Goal: Transaction & Acquisition: Subscribe to service/newsletter

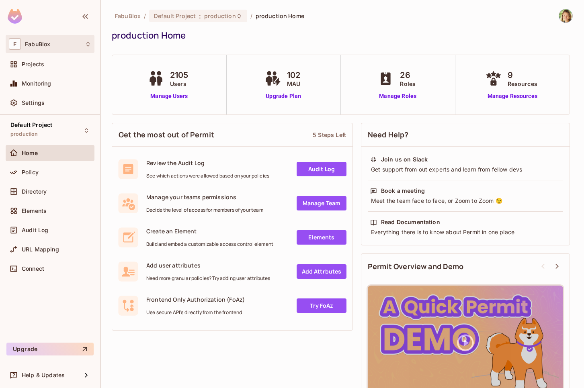
click at [43, 40] on div "F FabuBlox" at bounding box center [50, 44] width 82 height 12
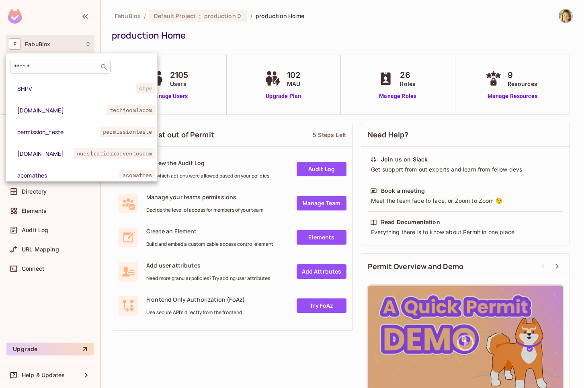
click at [40, 65] on input "text" at bounding box center [54, 67] width 84 height 8
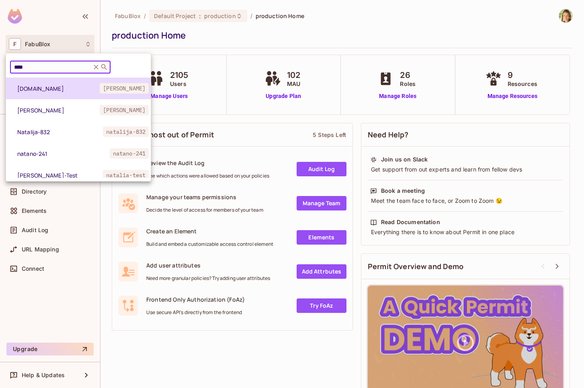
type input "****"
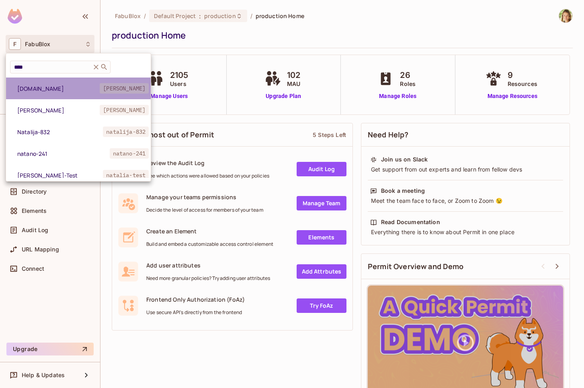
click at [45, 92] on li "[DOMAIN_NAME] [PERSON_NAME]" at bounding box center [78, 89] width 145 height 22
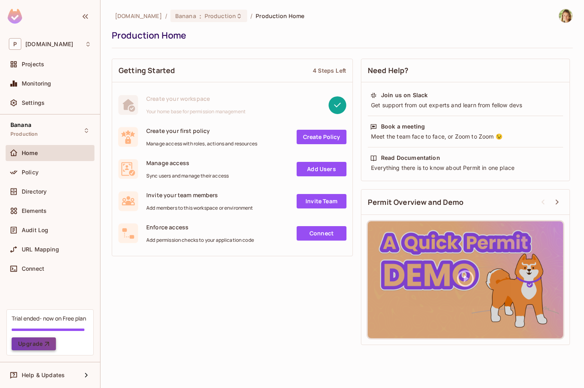
click at [39, 342] on button "Upgrade" at bounding box center [34, 343] width 44 height 13
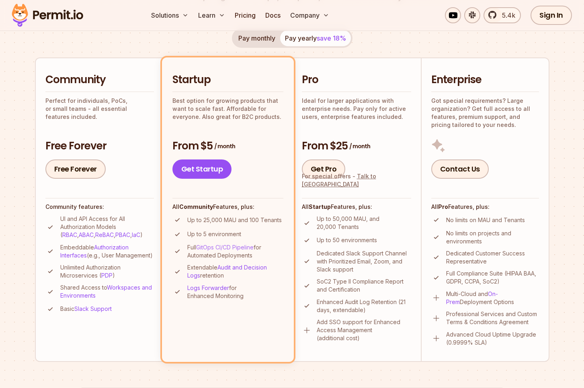
scroll to position [157, 0]
click at [241, 102] on p "Best option for growing products that want to scale fast. Affordable for everyo…" at bounding box center [227, 108] width 111 height 24
click at [192, 174] on link "Get Startup" at bounding box center [201, 168] width 59 height 19
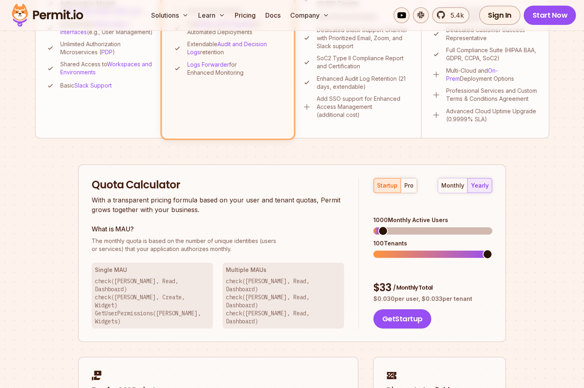
scroll to position [286, 0]
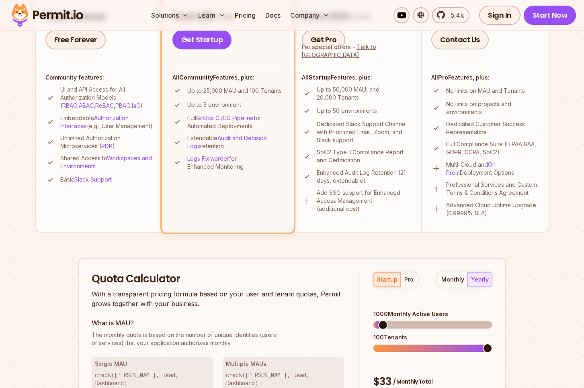
click at [342, 107] on p "Up to 50 environments" at bounding box center [346, 111] width 60 height 8
click at [341, 107] on p "Up to 50 environments" at bounding box center [346, 111] width 60 height 8
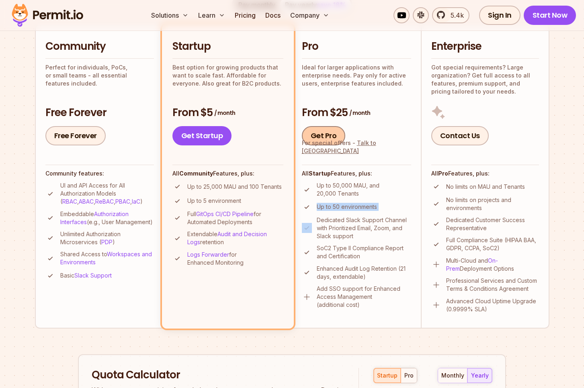
click at [320, 139] on link "Get Pro" at bounding box center [324, 135] width 44 height 19
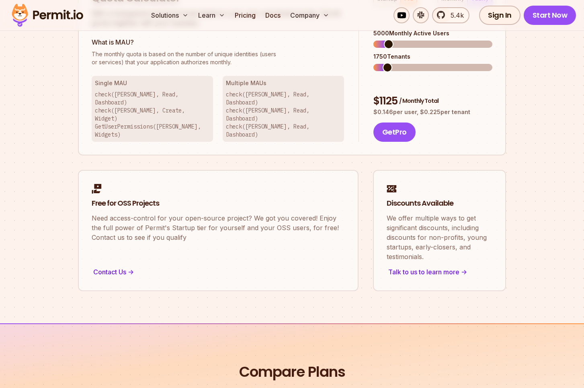
scroll to position [592, 0]
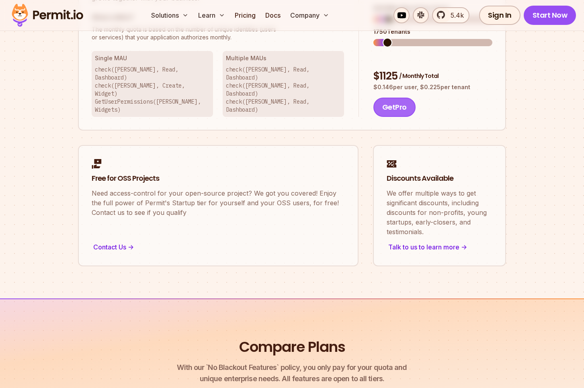
click at [380, 98] on button "Get Pro" at bounding box center [394, 107] width 42 height 19
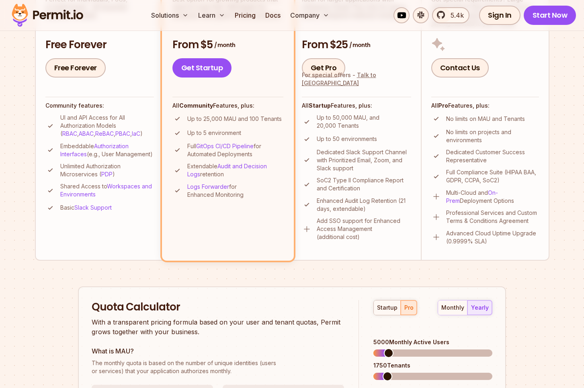
click at [224, 90] on li "Startup Best option for growing products that want to scale fast. Affordable fo…" at bounding box center [228, 108] width 132 height 304
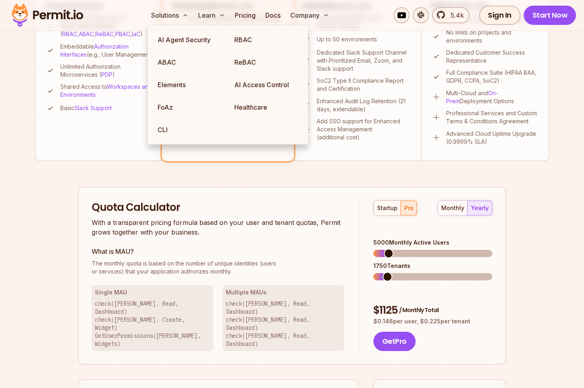
scroll to position [176, 0]
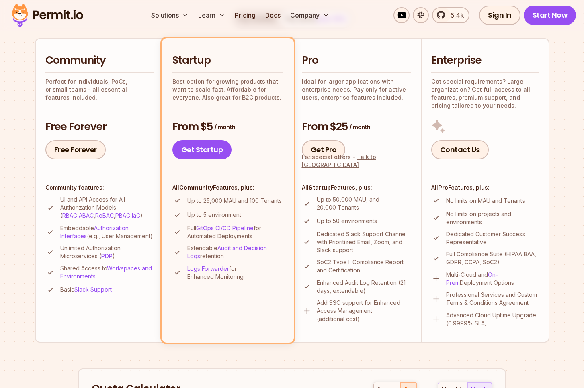
click at [257, 122] on h3 "From $5 / month" at bounding box center [227, 127] width 111 height 14
click at [327, 150] on link "Get Pro" at bounding box center [324, 149] width 44 height 19
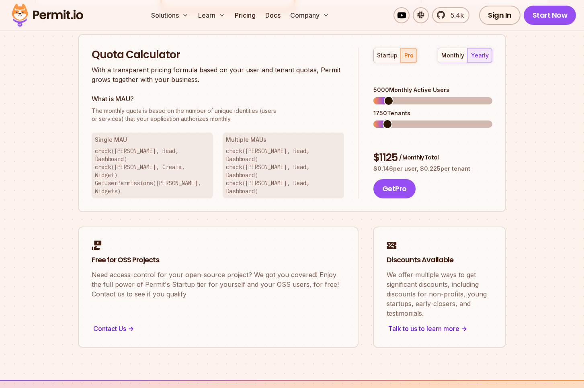
scroll to position [512, 0]
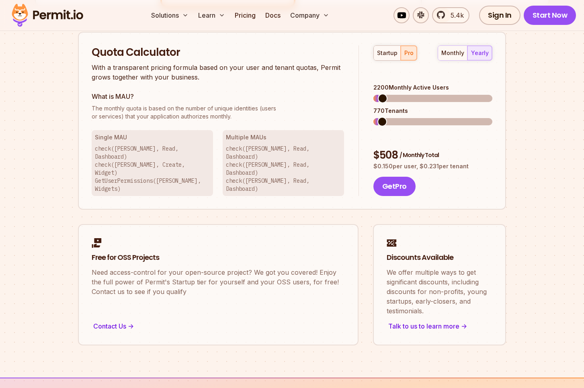
click at [378, 94] on span at bounding box center [383, 99] width 10 height 10
click at [394, 177] on button "Get Pro" at bounding box center [394, 186] width 42 height 19
